Goal: Task Accomplishment & Management: Complete application form

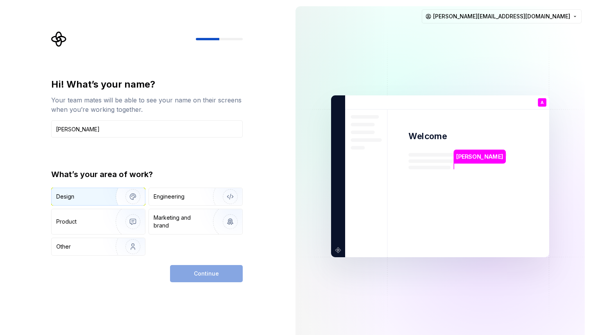
type input "[PERSON_NAME]"
click at [88, 197] on div "Design" at bounding box center [80, 197] width 49 height 8
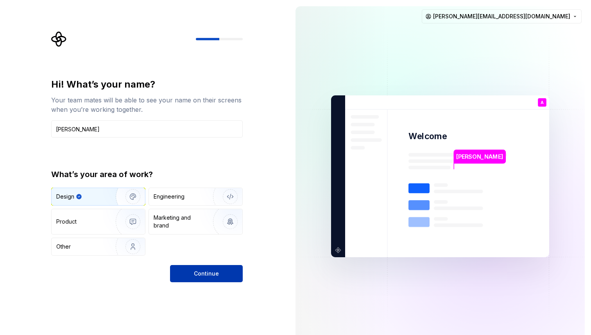
click at [199, 277] on span "Continue" at bounding box center [206, 274] width 25 height 8
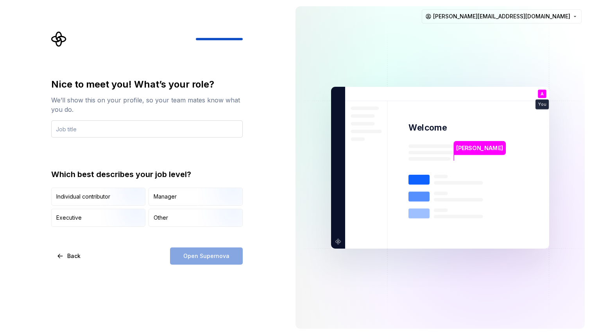
click at [93, 135] on input "text" at bounding box center [147, 128] width 192 height 17
click at [92, 129] on input "text" at bounding box center [147, 128] width 192 height 17
type input "Product Designer"
click at [144, 243] on div "Nice to meet you! What’s your role? We’ll show this on your profile, so your te…" at bounding box center [147, 171] width 192 height 187
click at [123, 195] on img "button" at bounding box center [126, 206] width 50 height 52
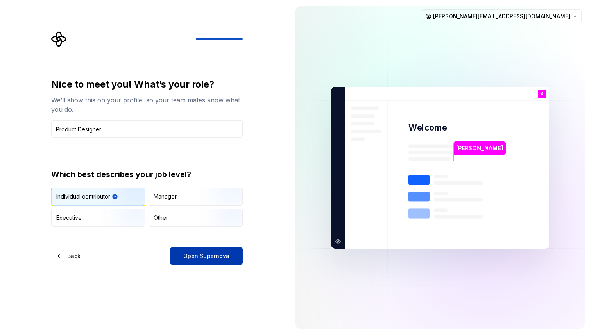
click at [209, 256] on span "Open Supernova" at bounding box center [206, 256] width 46 height 8
